Goal: Information Seeking & Learning: Learn about a topic

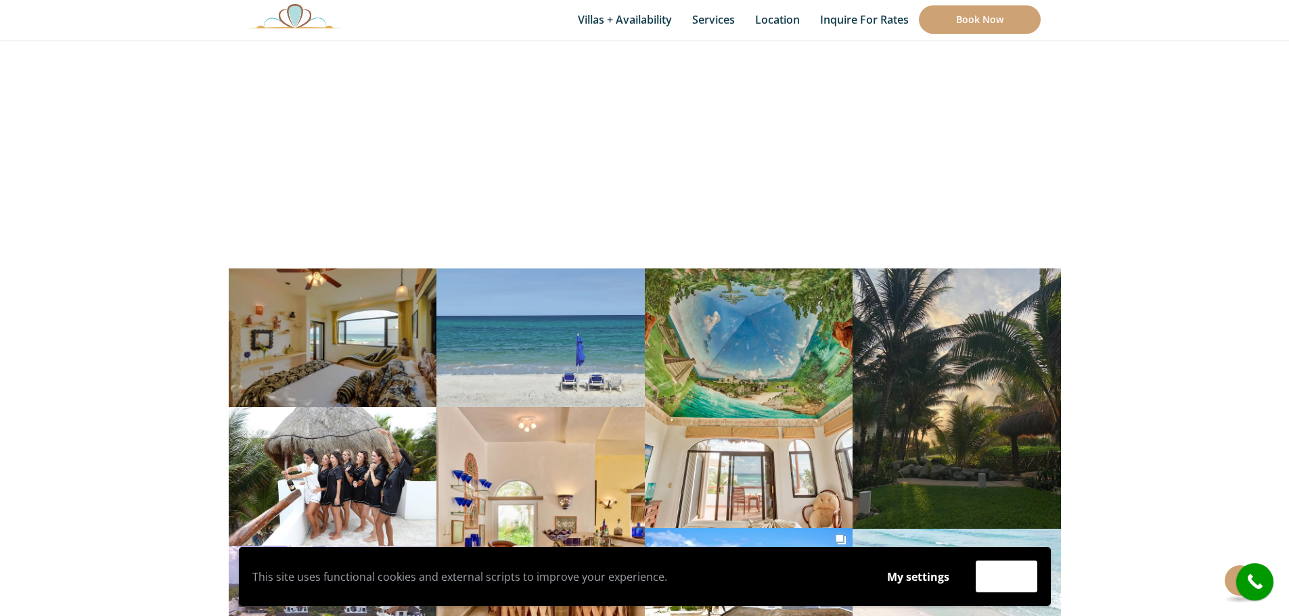
scroll to position [4668, 0]
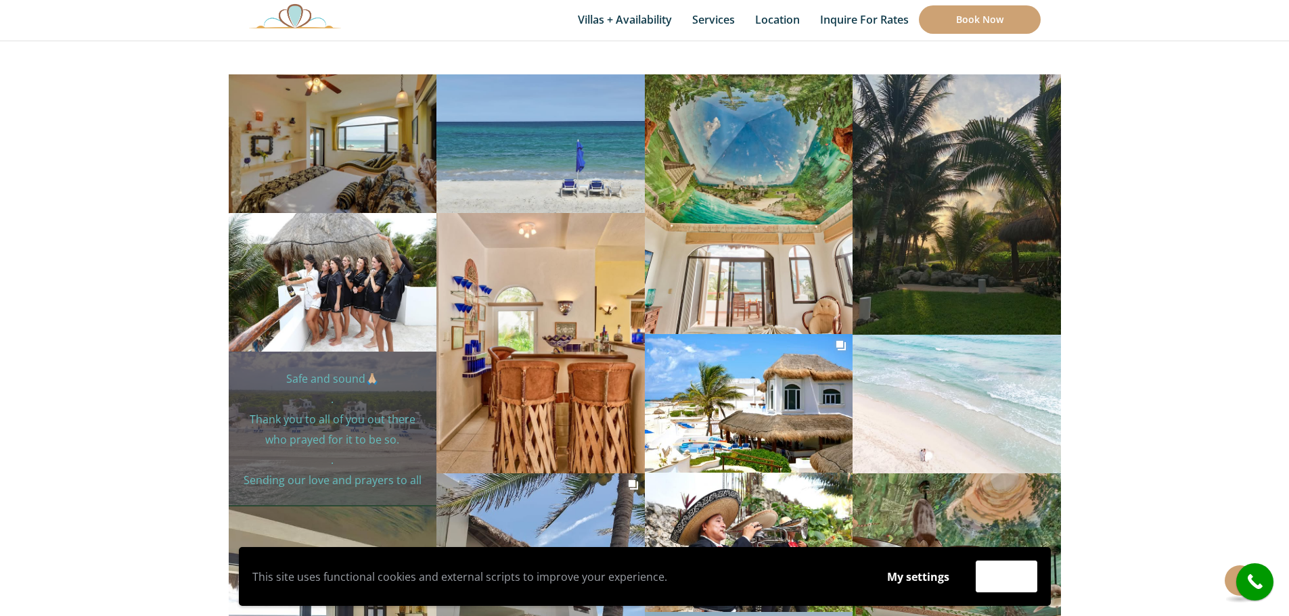
click at [357, 388] on p "Safe and sound🙏🏼 . Thank you to all of you out there who prayed for it to be so…" at bounding box center [332, 480] width 187 height 223
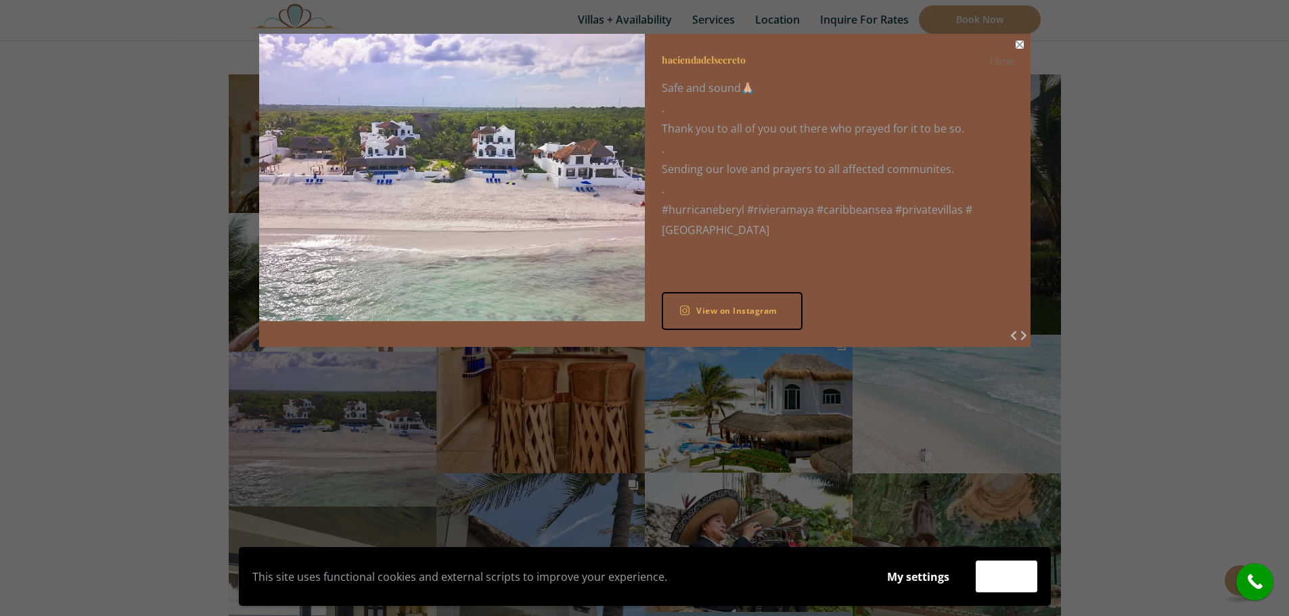
click at [1019, 43] on button "Close" at bounding box center [1019, 45] width 8 height 8
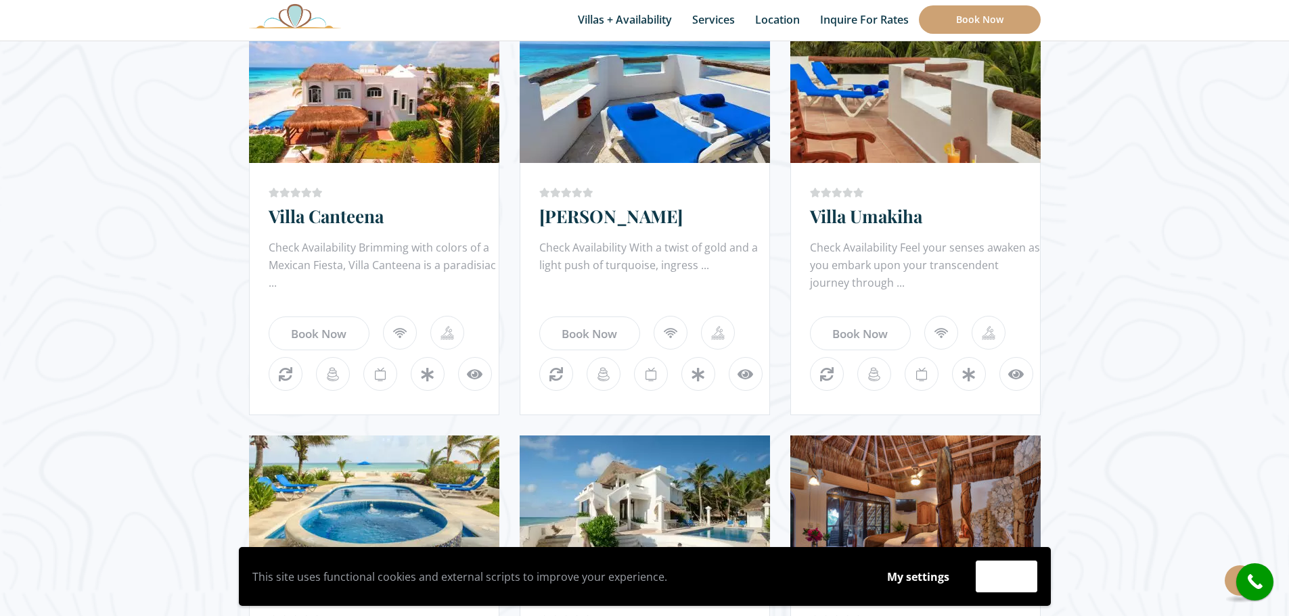
scroll to position [879, 0]
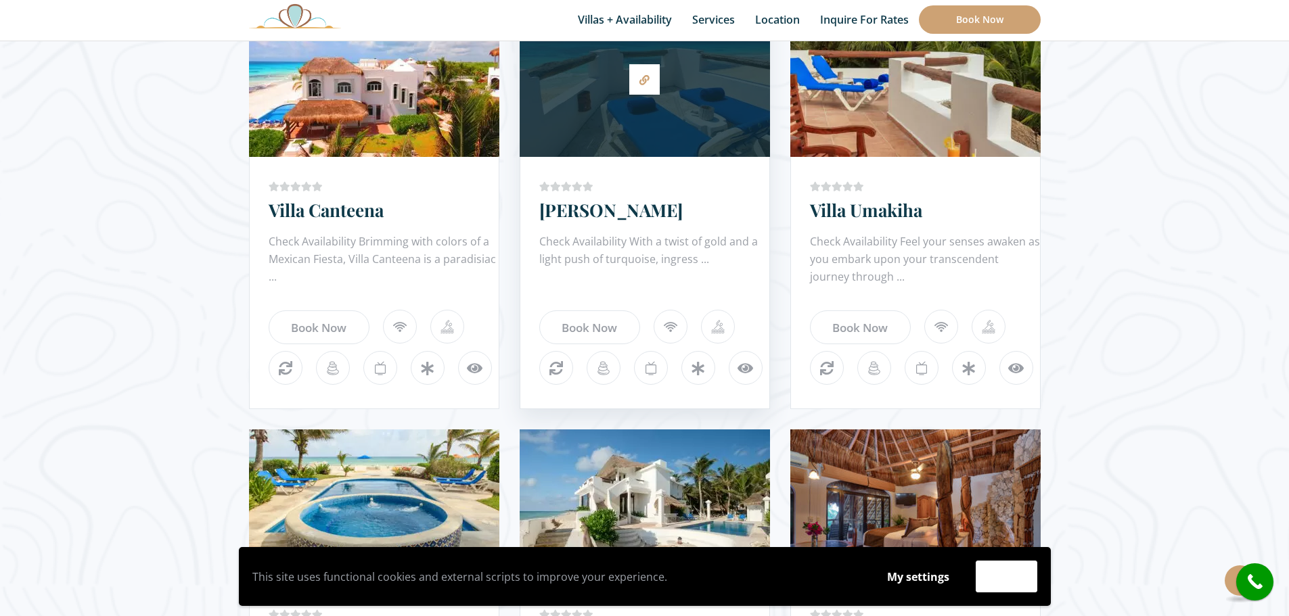
click at [624, 126] on div at bounding box center [645, 79] width 250 height 142
click at [579, 205] on link "[PERSON_NAME]" at bounding box center [610, 210] width 143 height 24
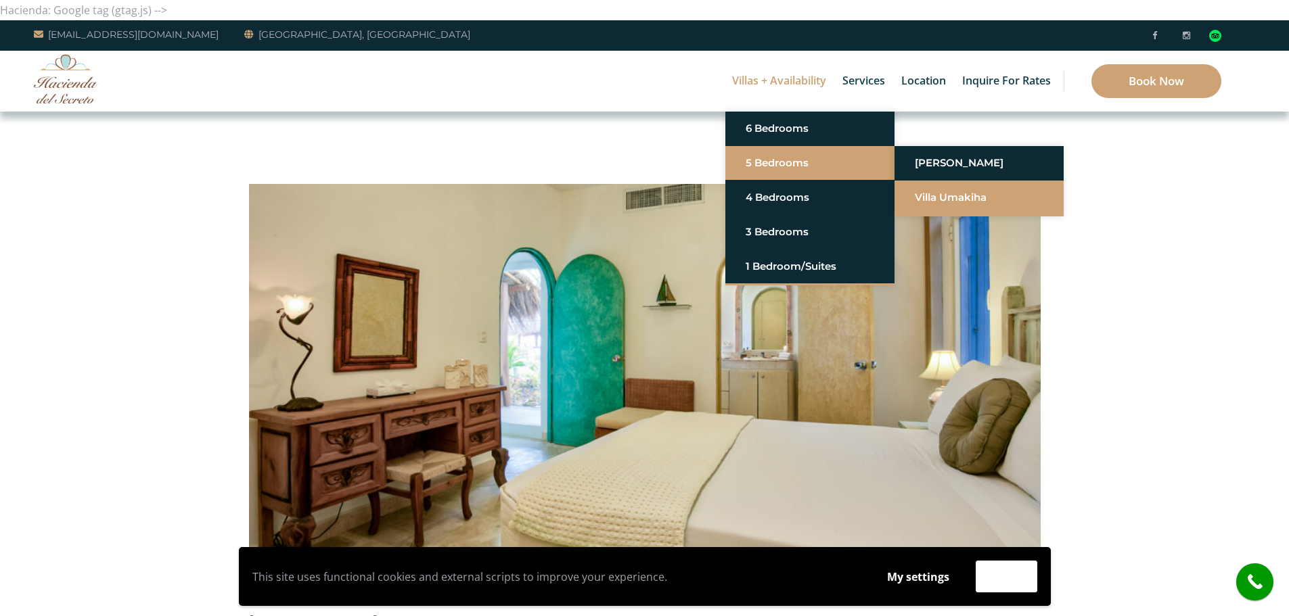
click at [947, 193] on link "Villa Umakiha" at bounding box center [979, 197] width 129 height 24
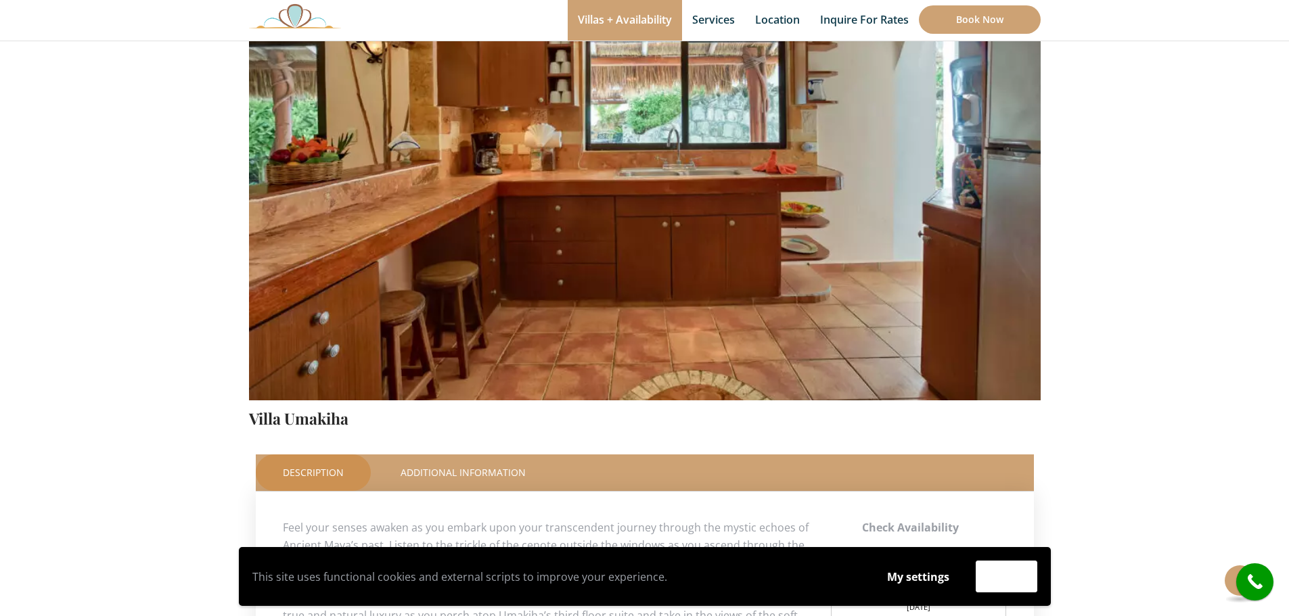
scroll to position [135, 0]
